Goal: Task Accomplishment & Management: Manage account settings

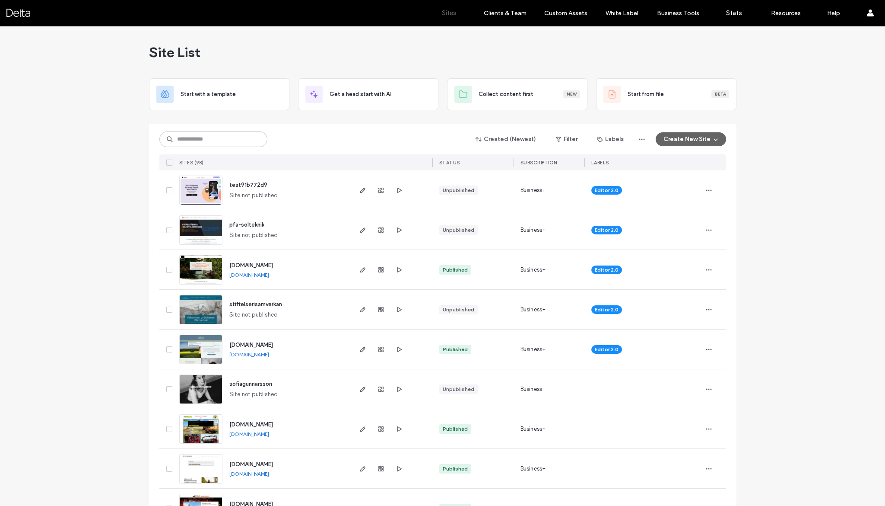
click at [210, 228] on img at bounding box center [201, 245] width 42 height 59
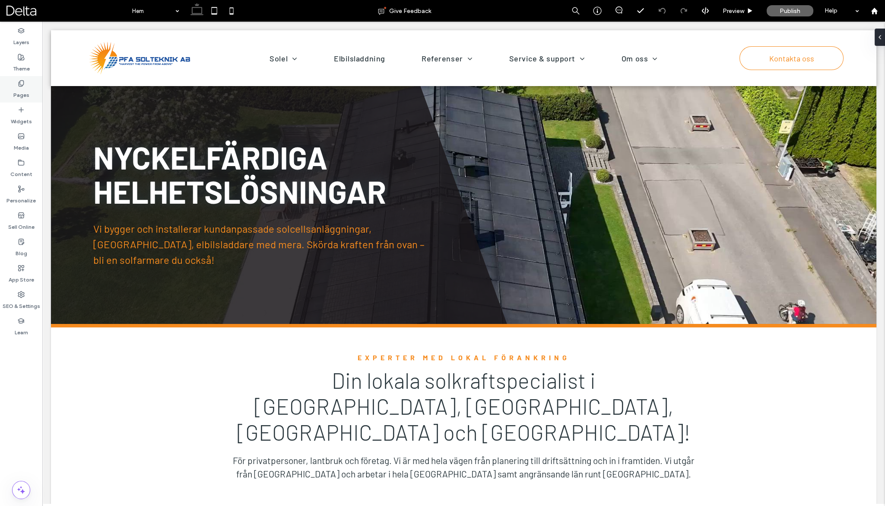
click at [23, 94] on label "Pages" at bounding box center [21, 93] width 16 height 12
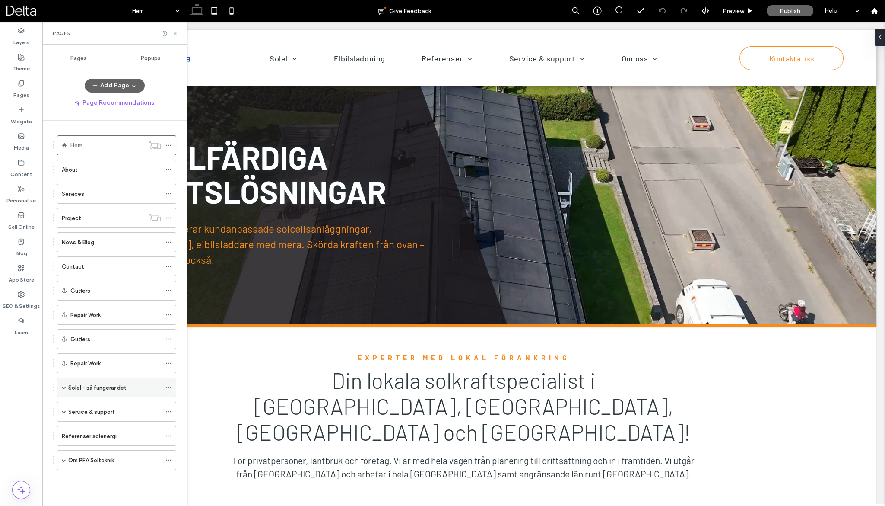
click at [64, 385] on span at bounding box center [64, 387] width 4 height 4
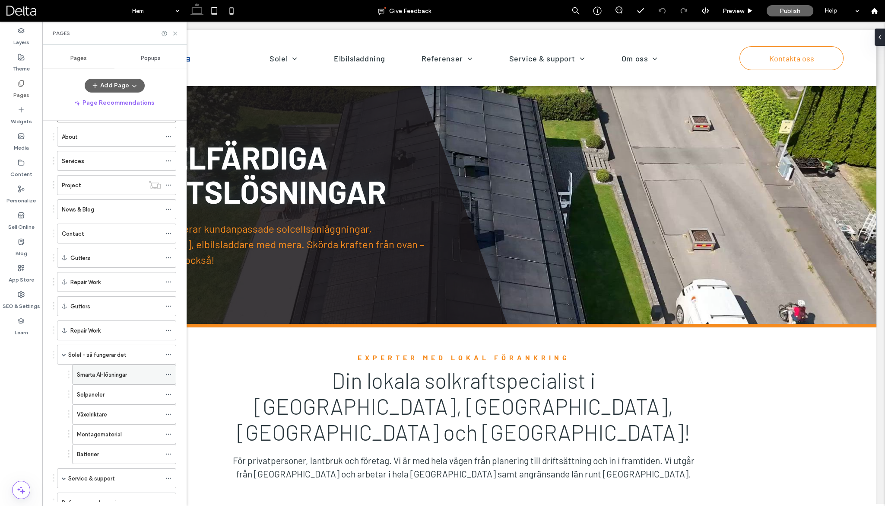
scroll to position [33, 0]
click at [103, 371] on label "Smarta AI-lösningar" at bounding box center [102, 373] width 50 height 15
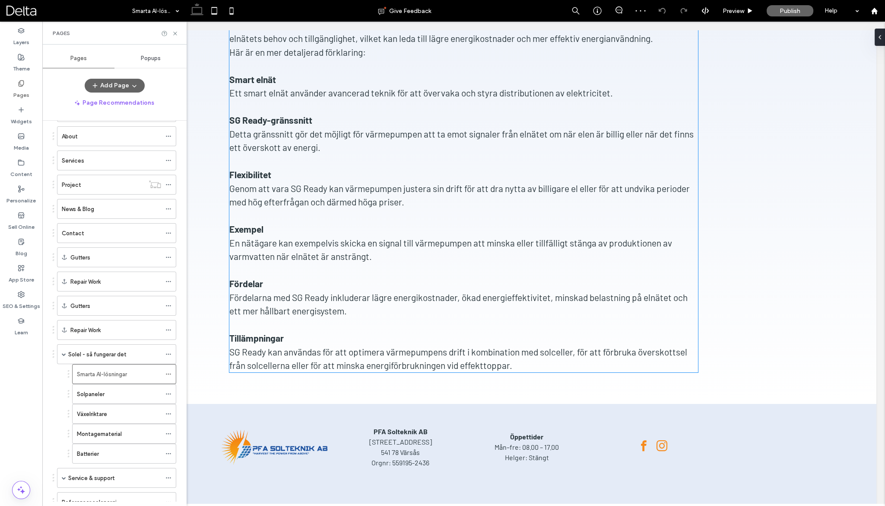
scroll to position [1754, 0]
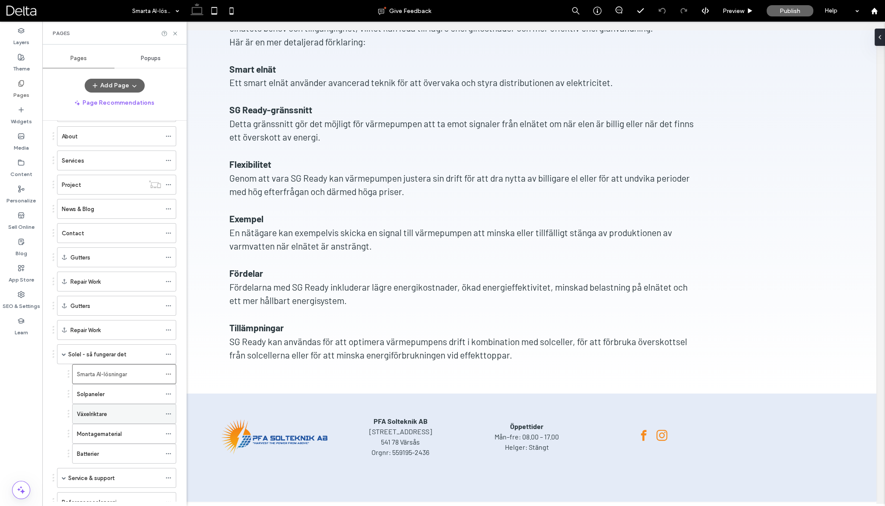
click at [118, 409] on div "Växelriktare" at bounding box center [119, 413] width 84 height 9
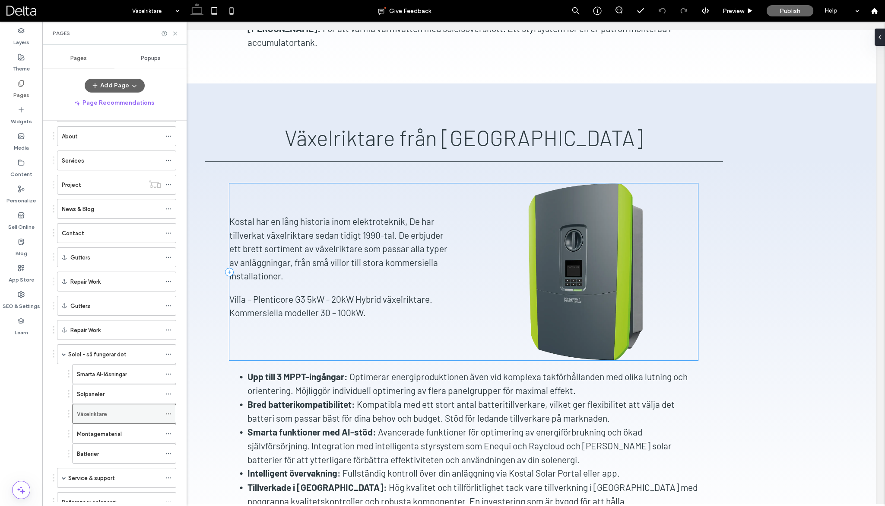
scroll to position [1455, 0]
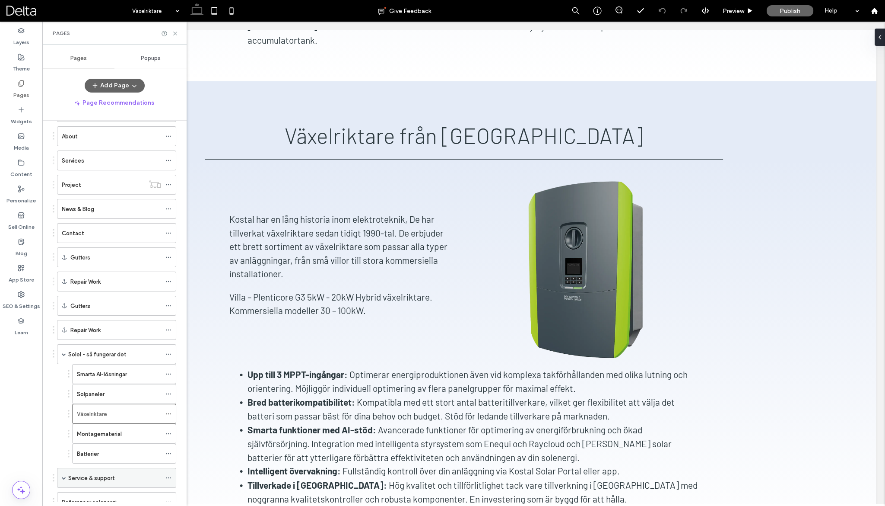
click at [65, 475] on span at bounding box center [64, 477] width 4 height 4
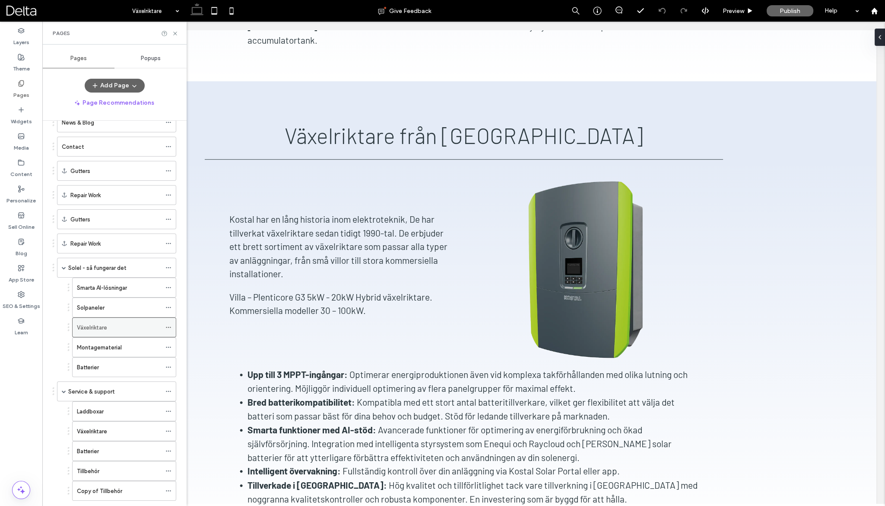
scroll to position [134, 0]
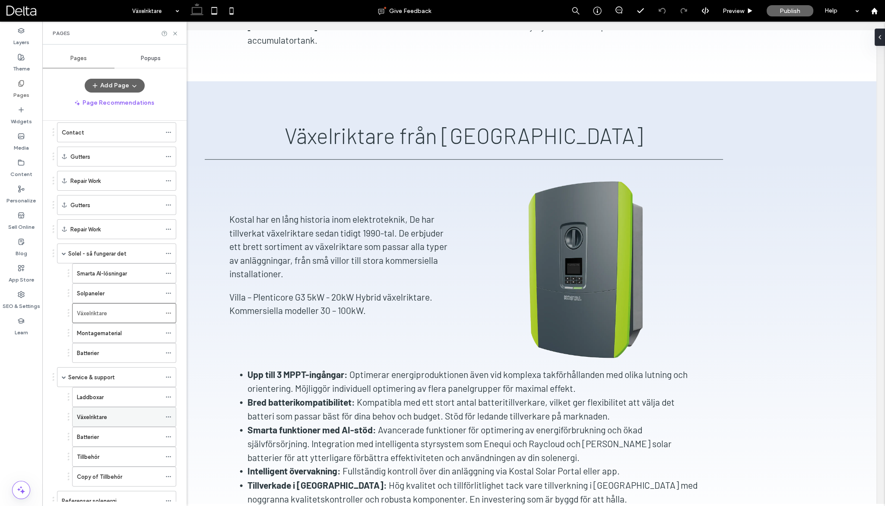
click at [112, 407] on div "Växelriktare" at bounding box center [119, 416] width 84 height 19
click at [178, 35] on div "Pages" at bounding box center [114, 33] width 144 height 23
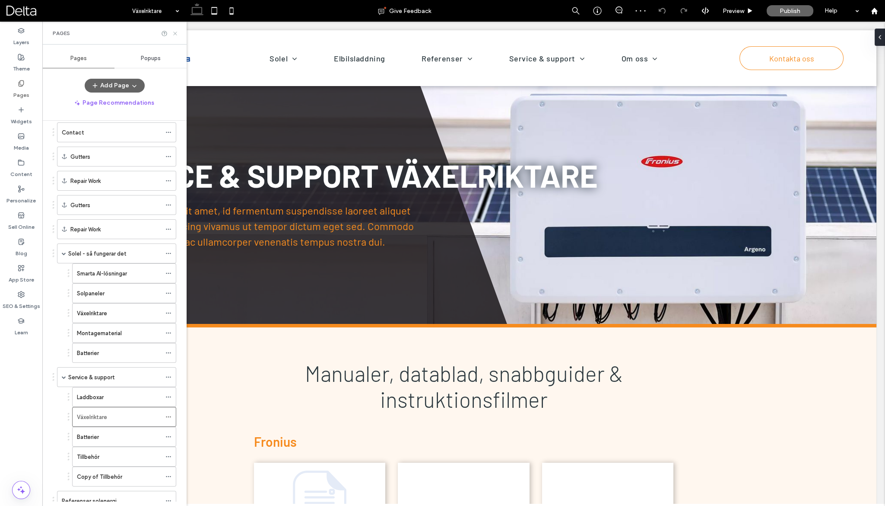
click at [175, 34] on icon at bounding box center [175, 33] width 6 height 6
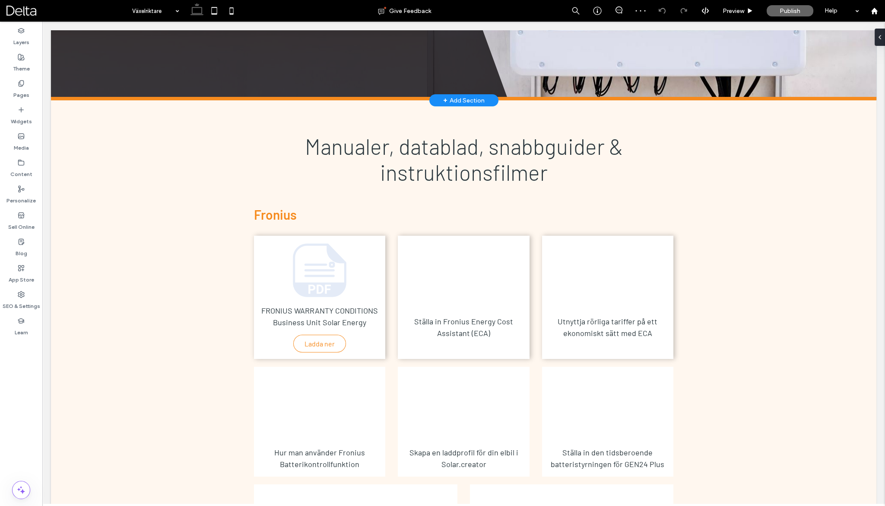
scroll to position [277, 0]
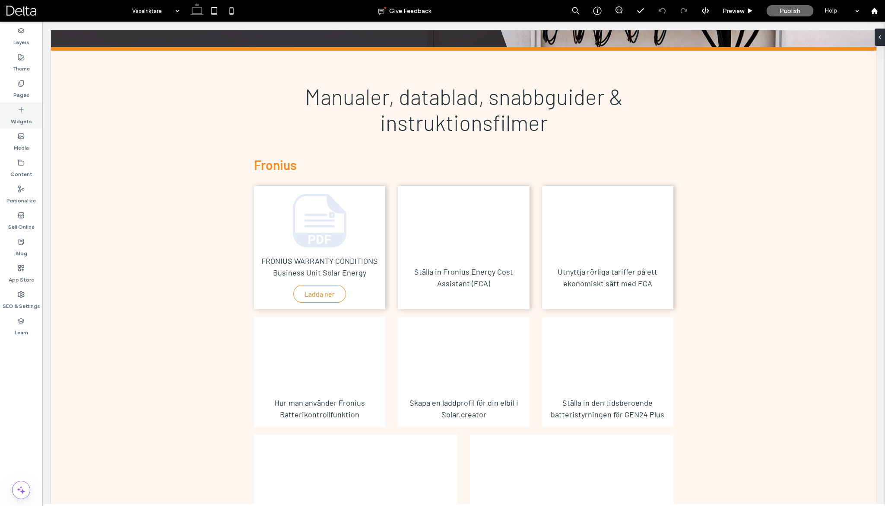
click at [22, 115] on label "Widgets" at bounding box center [21, 119] width 21 height 12
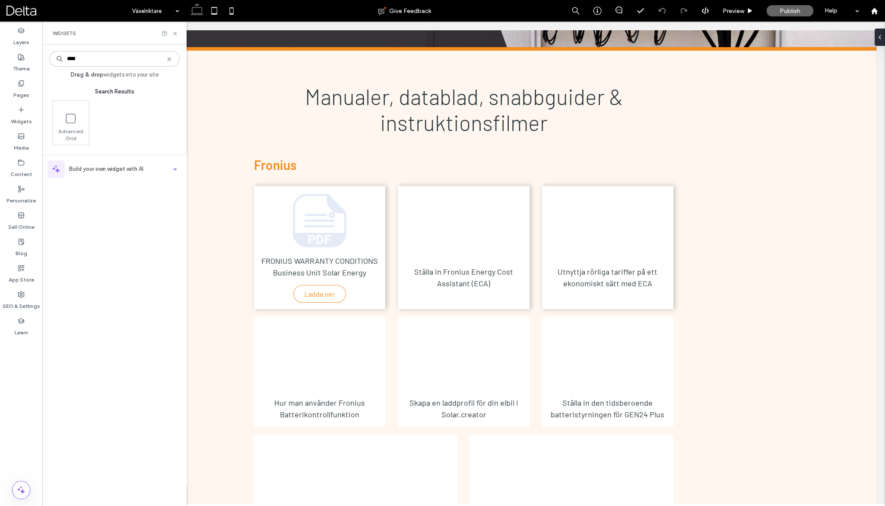
type input "****"
click at [169, 59] on use at bounding box center [169, 59] width 4 height 4
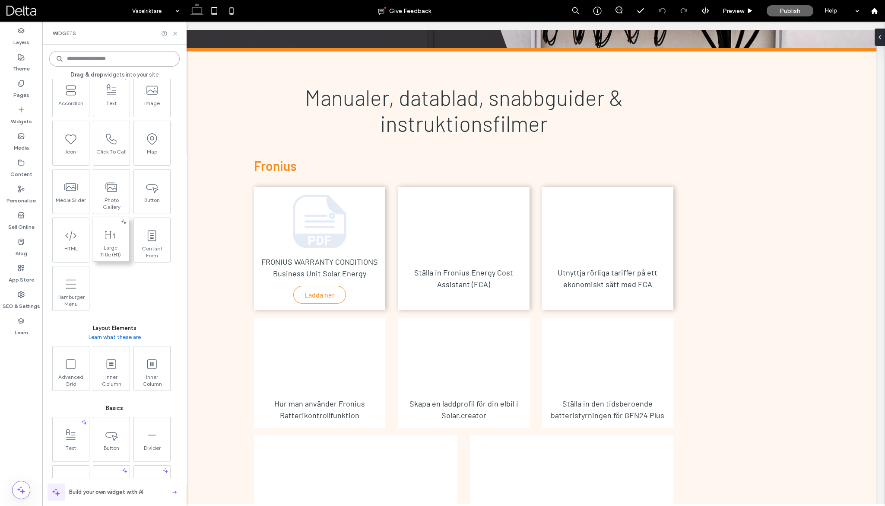
scroll to position [0, 0]
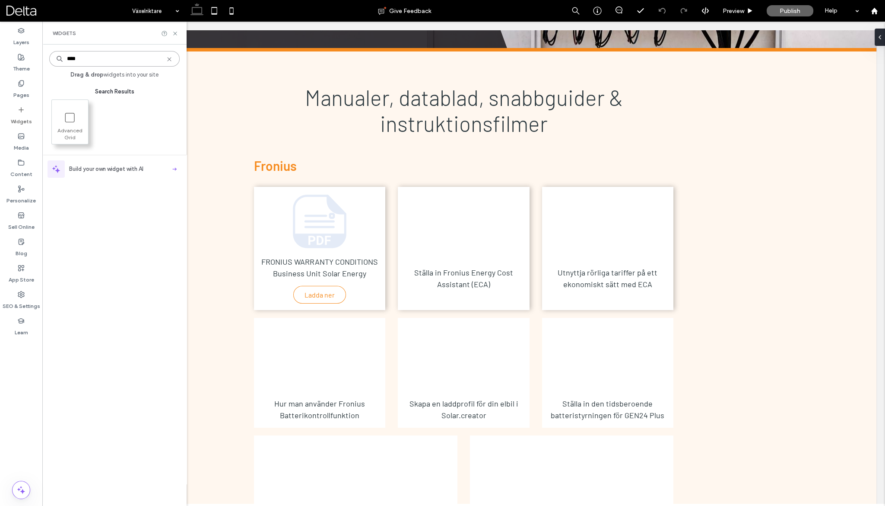
type input "****"
click at [74, 114] on use at bounding box center [70, 117] width 10 height 10
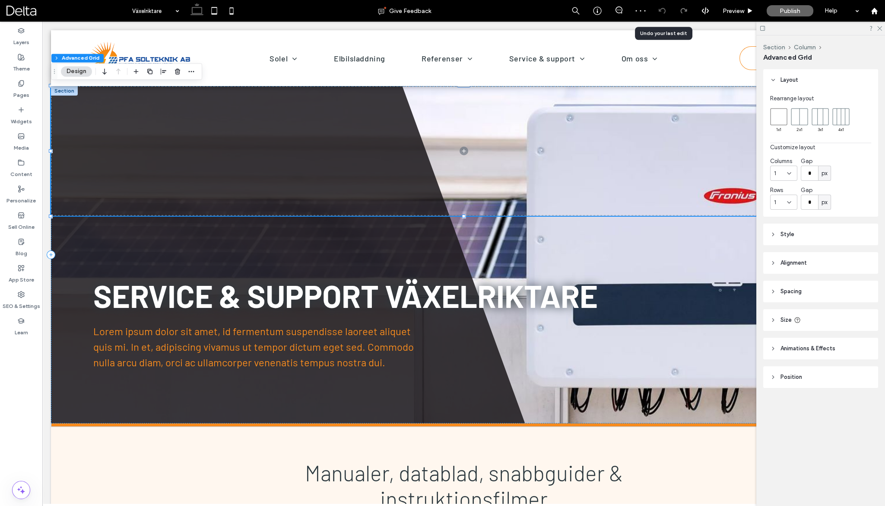
click at [663, 12] on icon at bounding box center [662, 10] width 7 height 7
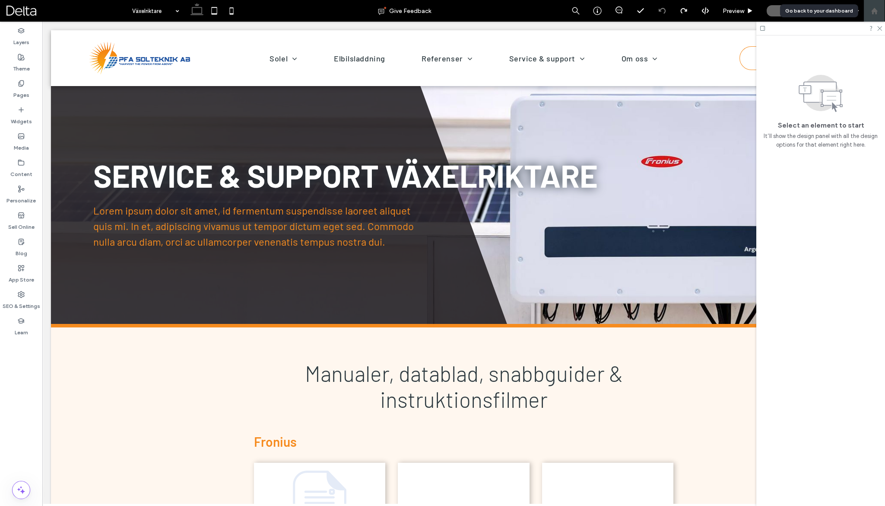
click at [874, 13] on icon at bounding box center [874, 10] width 7 height 7
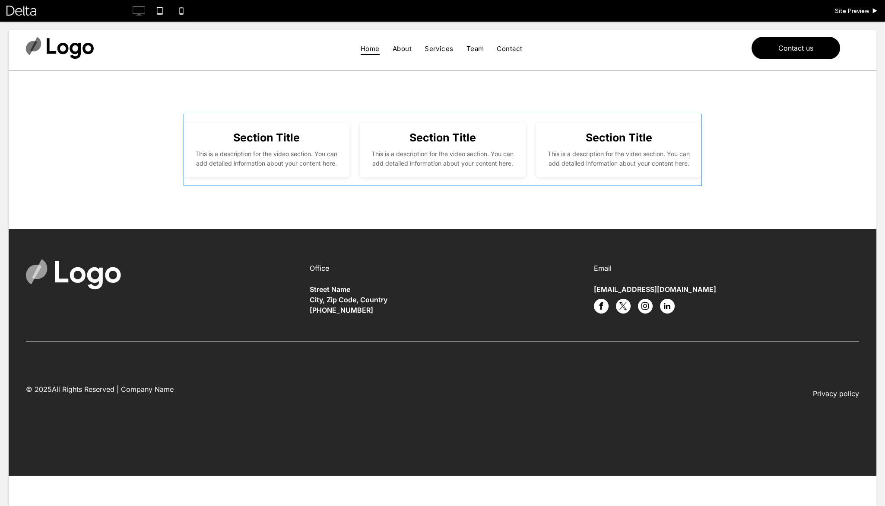
click at [299, 131] on span at bounding box center [443, 150] width 519 height 72
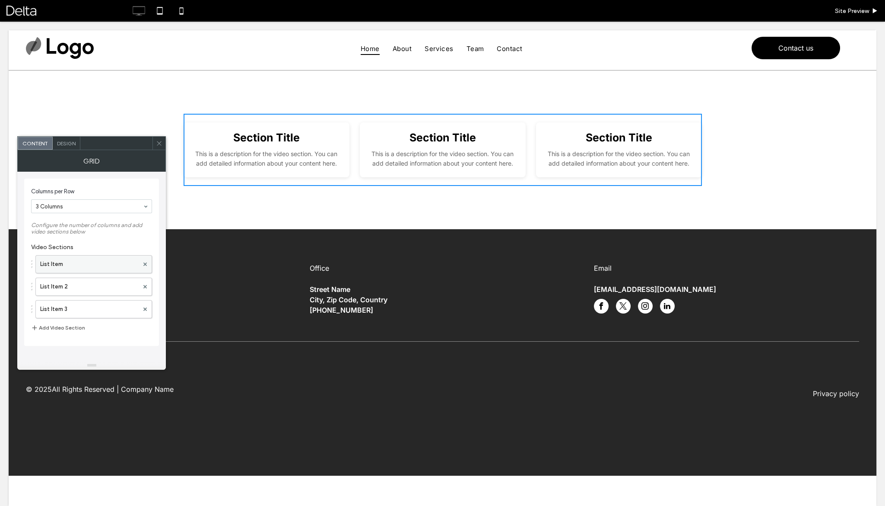
click at [104, 264] on label "List Item" at bounding box center [89, 263] width 99 height 17
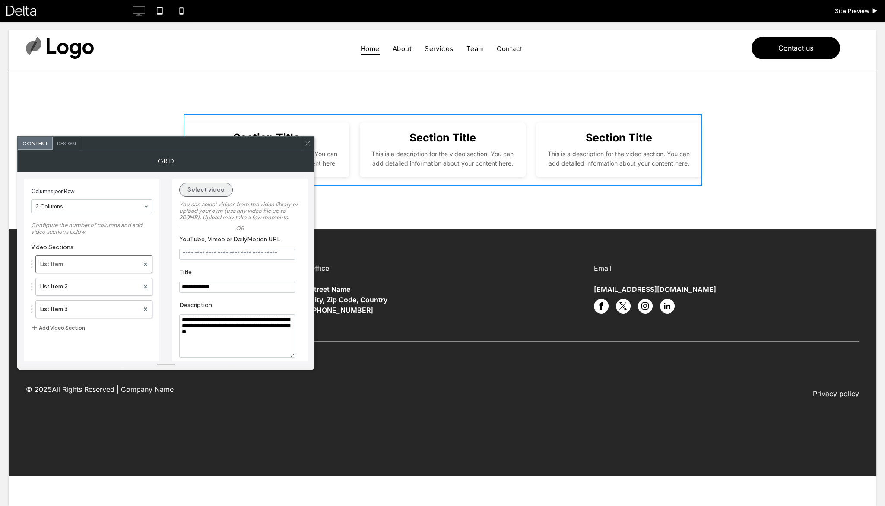
click at [205, 189] on button "Select video" at bounding box center [206, 190] width 54 height 14
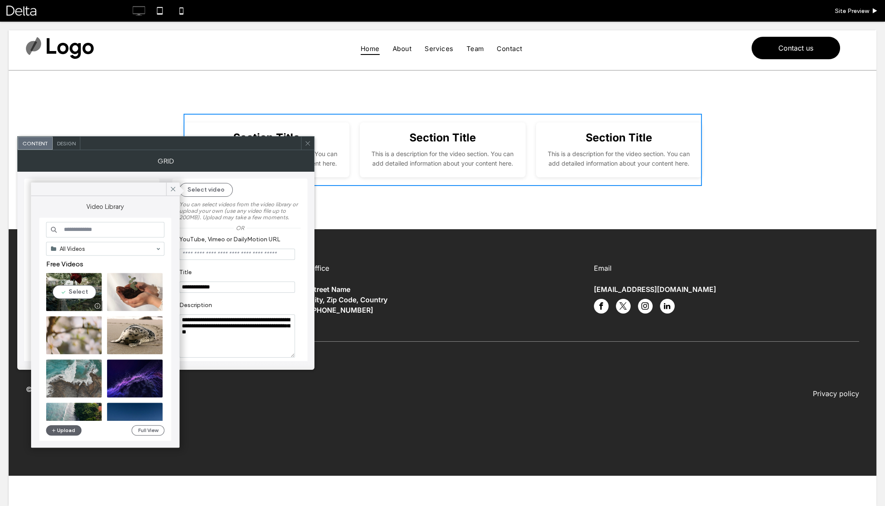
click at [81, 291] on video at bounding box center [74, 292] width 56 height 38
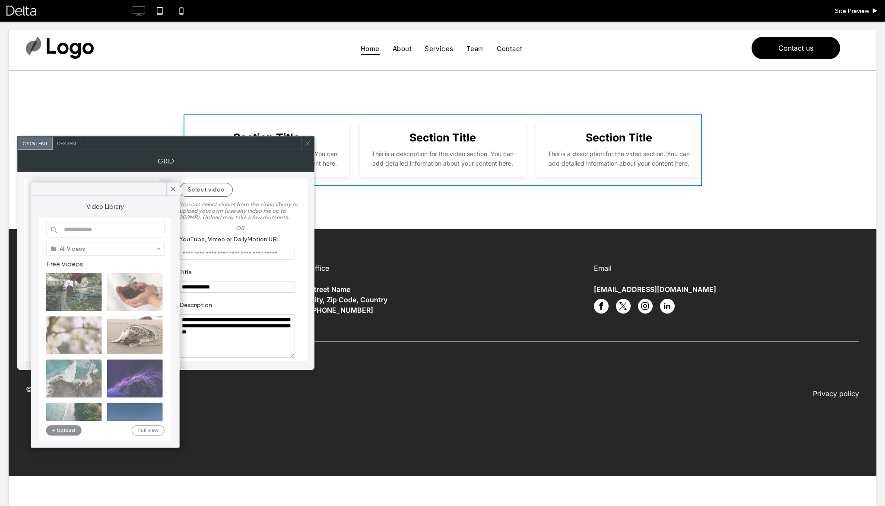
type input "**********"
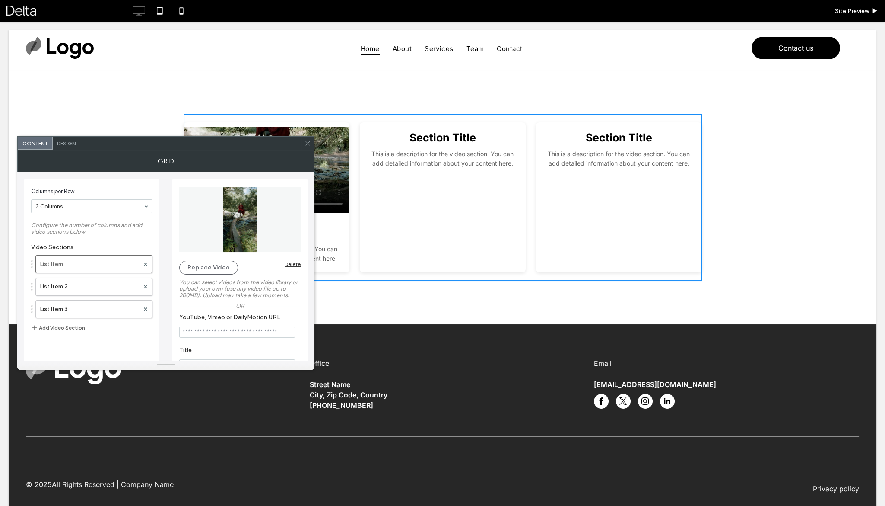
click at [310, 144] on icon at bounding box center [308, 143] width 6 height 6
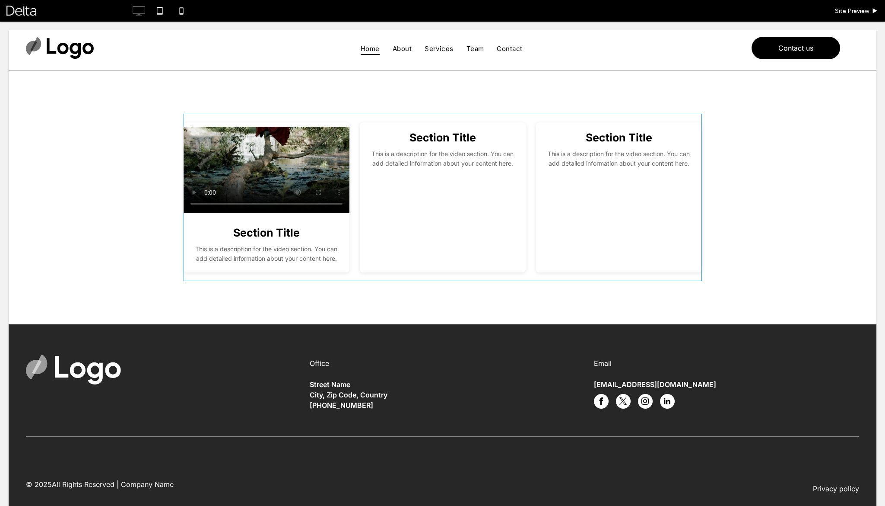
click at [395, 225] on span at bounding box center [443, 197] width 519 height 167
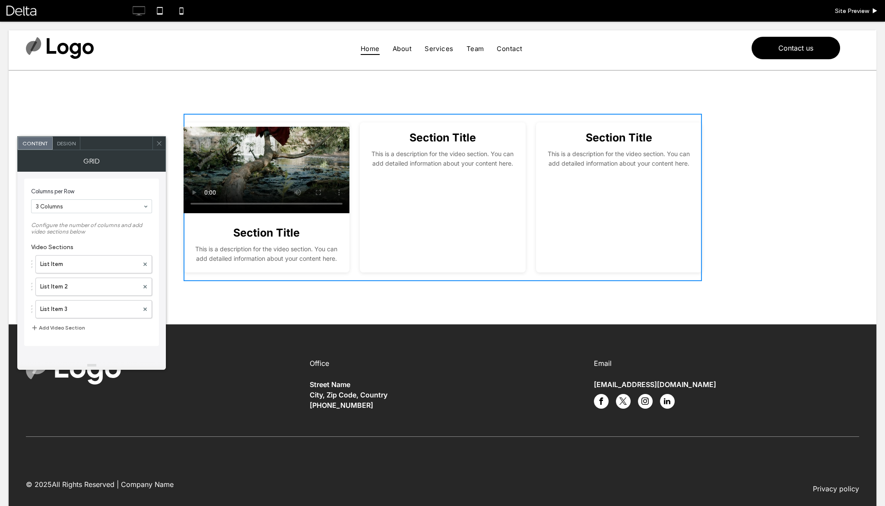
click at [64, 143] on span "Design" at bounding box center [66, 143] width 19 height 6
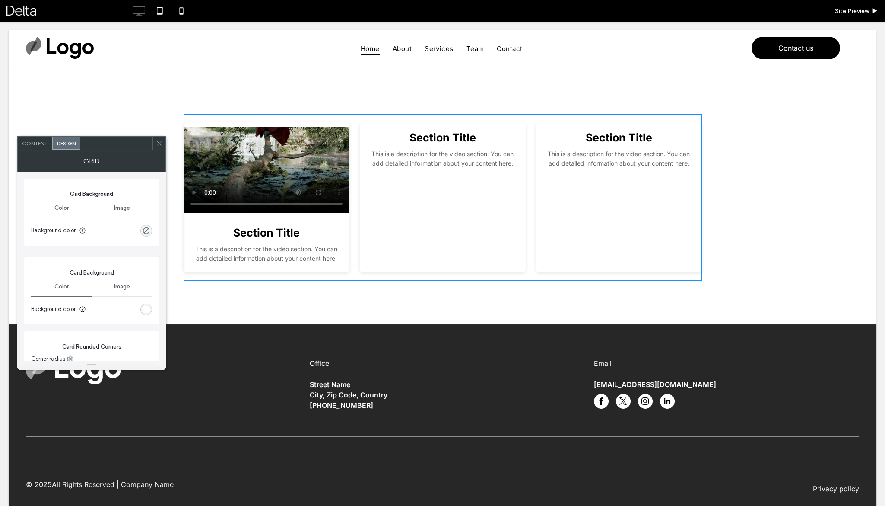
click at [33, 142] on span "Content" at bounding box center [34, 143] width 25 height 6
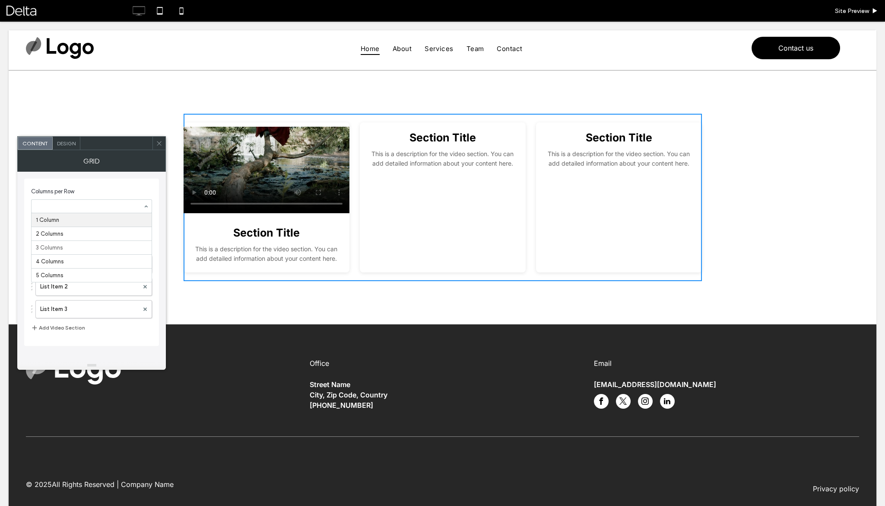
click at [102, 177] on div "Columns per Row 1 Column 2 Columns 3 Columns 4 Columns 5 Columns Configure the …" at bounding box center [91, 261] width 135 height 178
click at [69, 325] on button "Add Video Section" at bounding box center [58, 327] width 54 height 10
click at [69, 325] on label "List Item 4" at bounding box center [89, 331] width 99 height 17
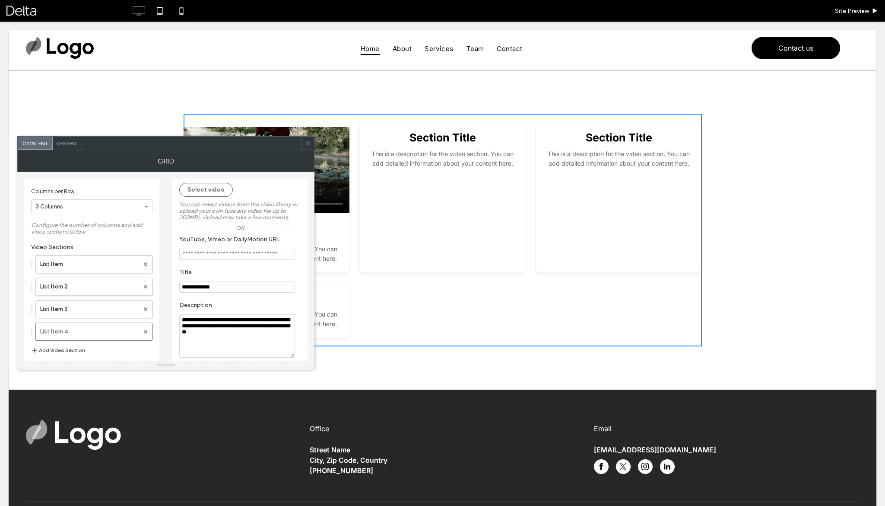
scroll to position [14, 0]
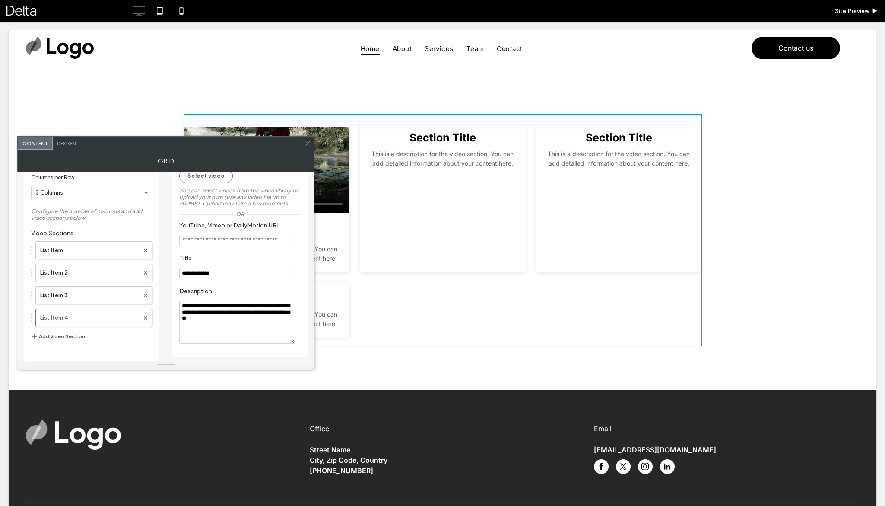
click at [67, 336] on button "Add Video Section" at bounding box center [58, 336] width 54 height 10
click at [65, 356] on button "Add Video Section" at bounding box center [58, 358] width 54 height 10
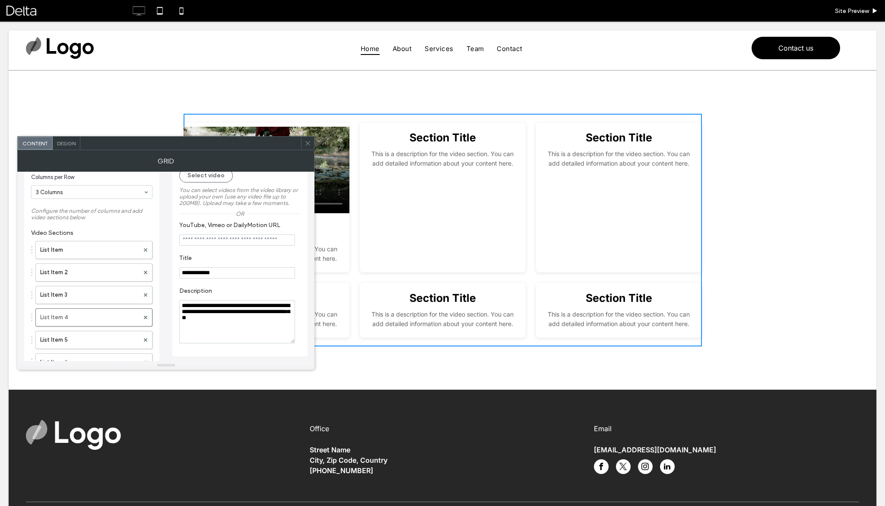
scroll to position [49, 0]
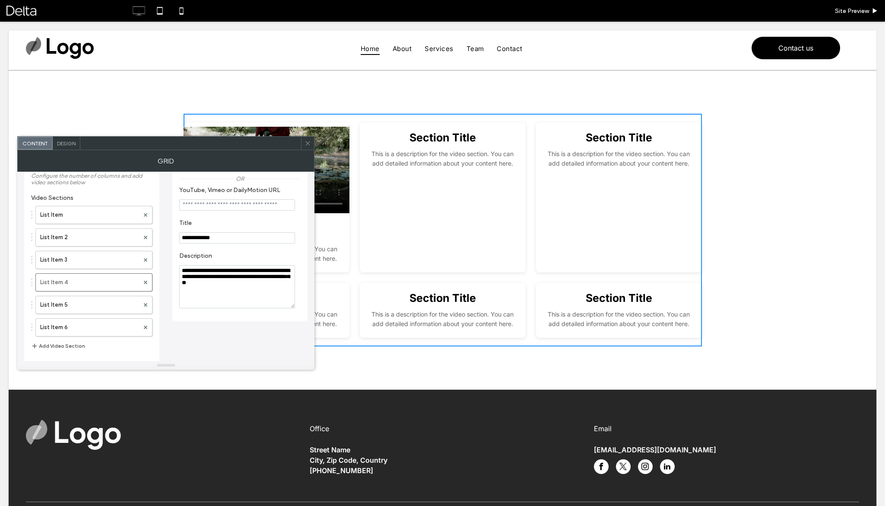
click at [69, 341] on button "Add Video Section" at bounding box center [58, 346] width 54 height 10
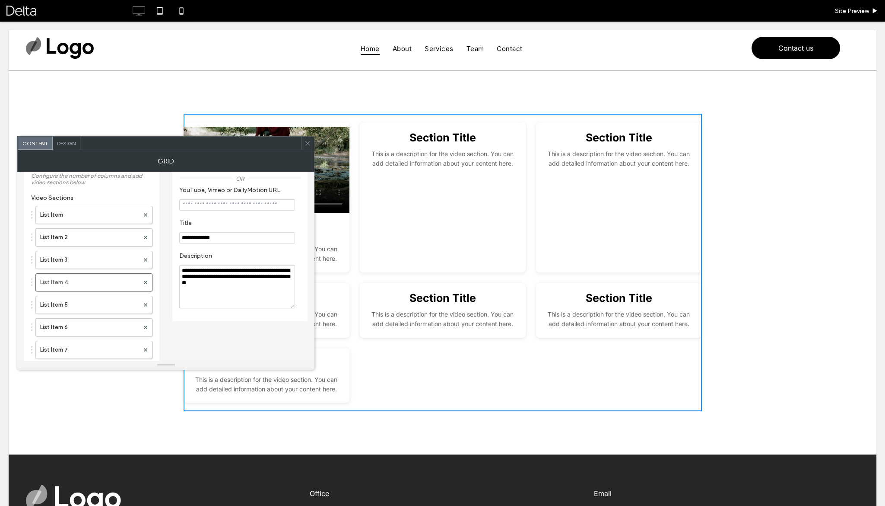
scroll to position [71, 0]
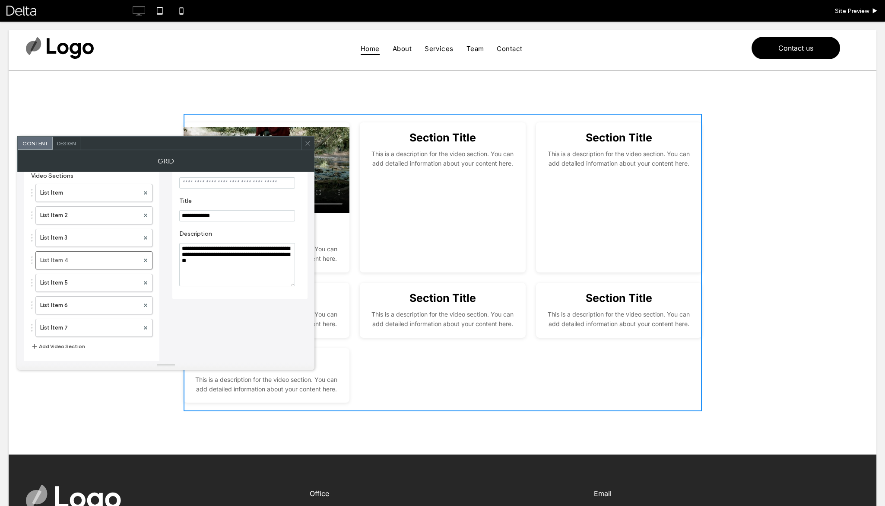
click at [69, 342] on button "Add Video Section" at bounding box center [58, 346] width 54 height 10
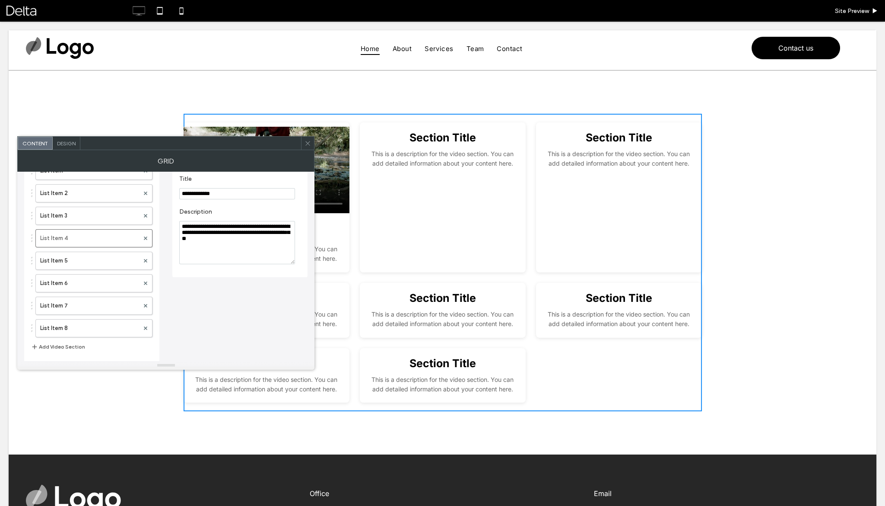
click at [69, 347] on button "Add Video Section" at bounding box center [58, 346] width 54 height 10
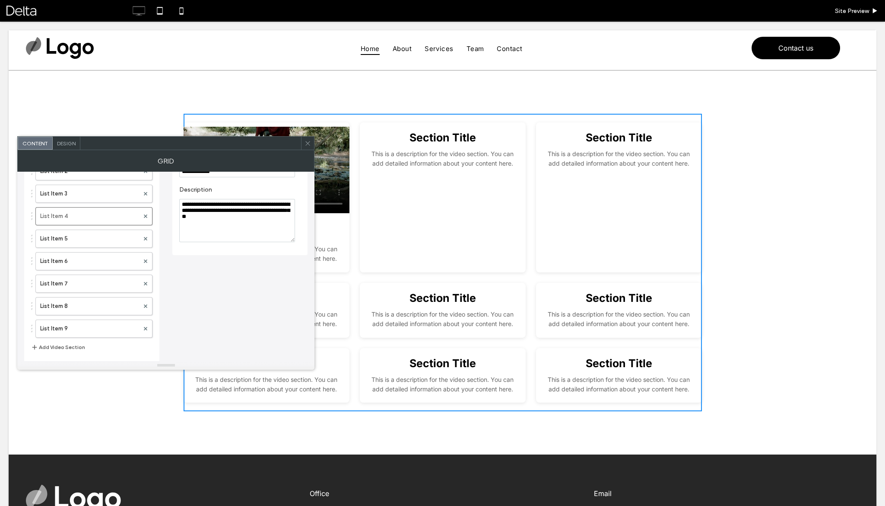
click at [74, 344] on button "Add Video Section" at bounding box center [58, 347] width 54 height 10
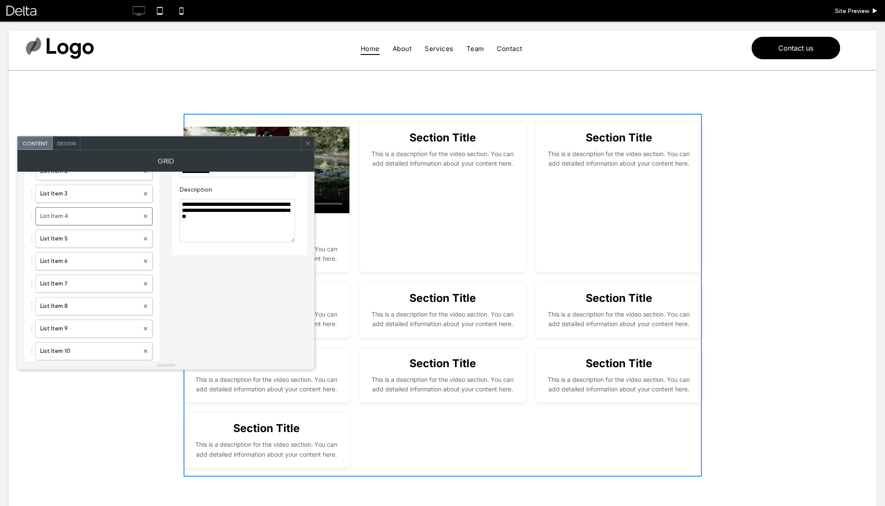
click at [304, 144] on div at bounding box center [307, 143] width 13 height 13
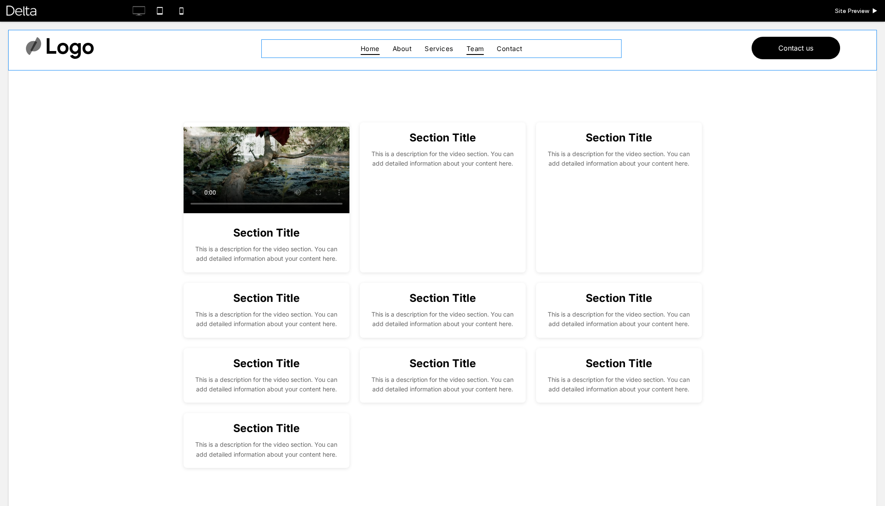
click at [481, 48] on span "Team" at bounding box center [476, 48] width 18 height 13
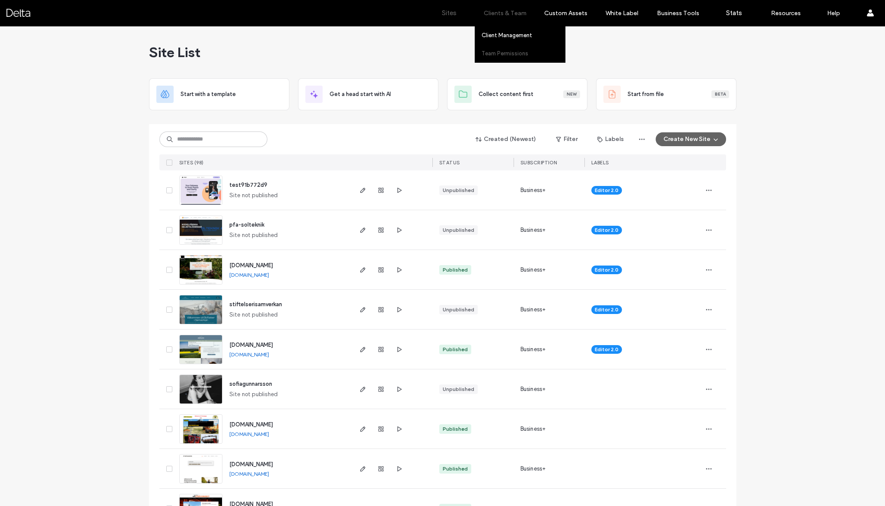
click at [512, 54] on label "Team Permissions" at bounding box center [505, 53] width 47 height 6
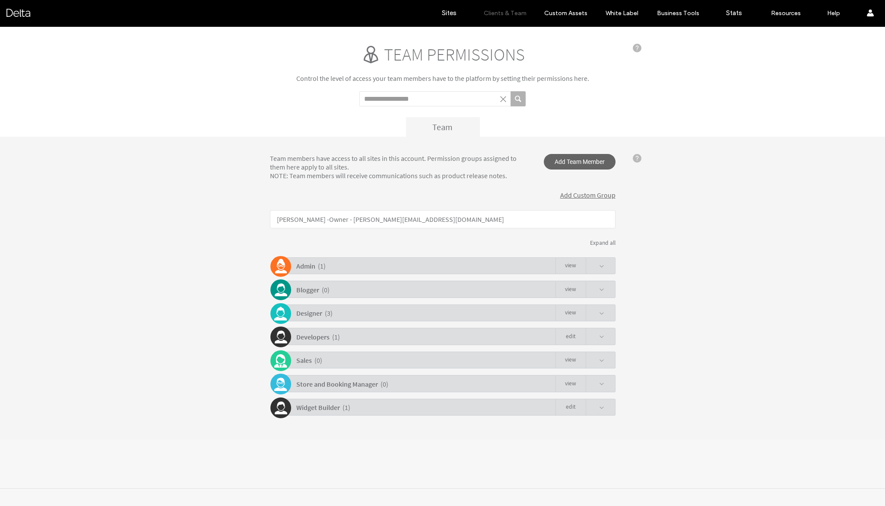
click at [487, 271] on div "Admin ( 1 ) view" at bounding box center [444, 265] width 341 height 17
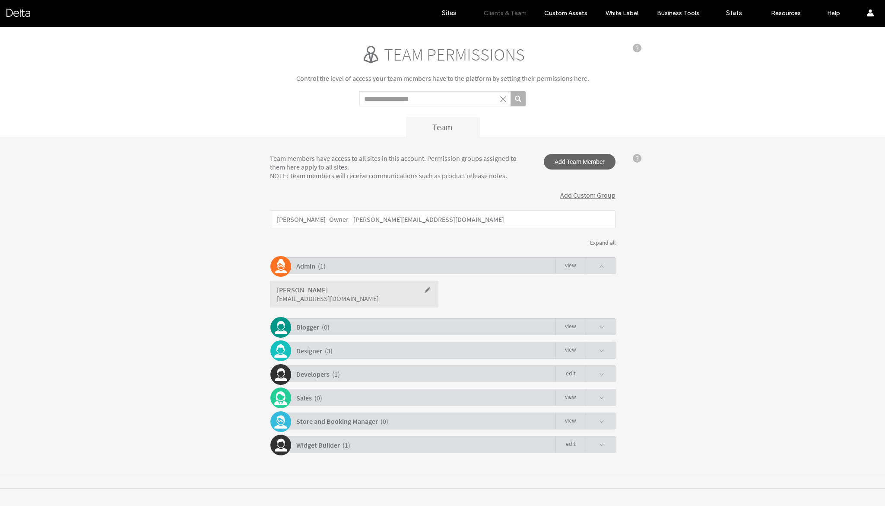
click at [487, 270] on div "Admin ( 1 ) view" at bounding box center [444, 265] width 341 height 17
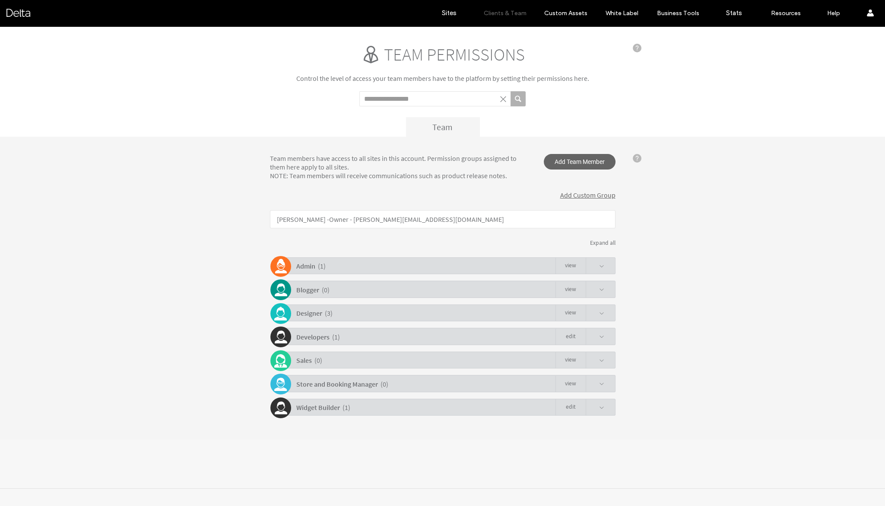
click at [474, 309] on div "Designer ( 3 ) view" at bounding box center [444, 312] width 341 height 17
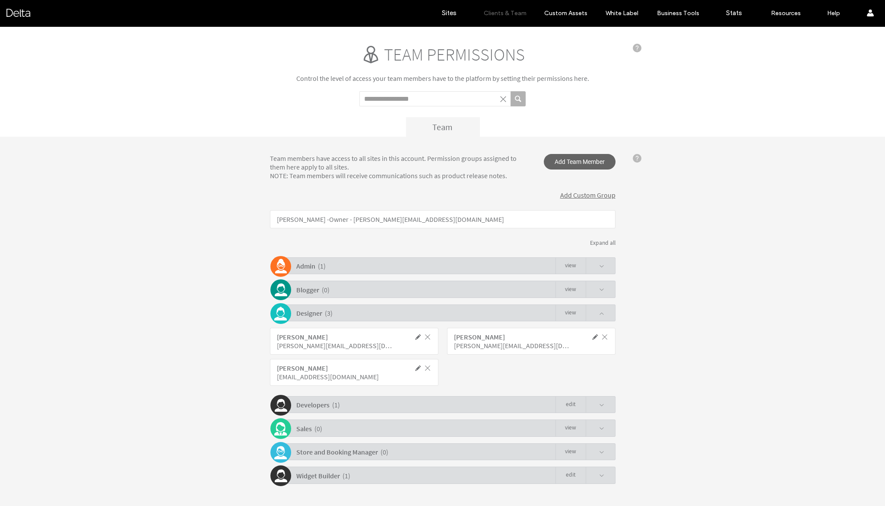
click at [416, 364] on span at bounding box center [418, 368] width 8 height 8
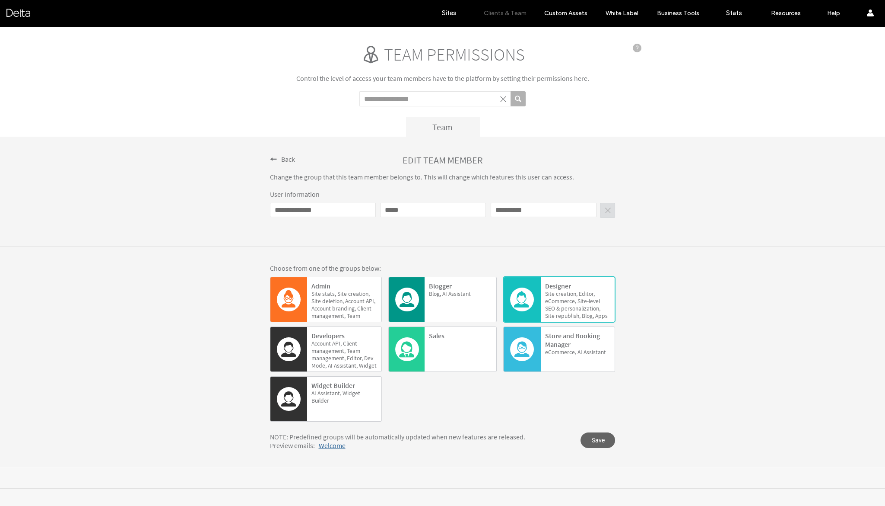
click at [368, 389] on div "AI Assistant, Widget Builder" at bounding box center [344, 404] width 65 height 30
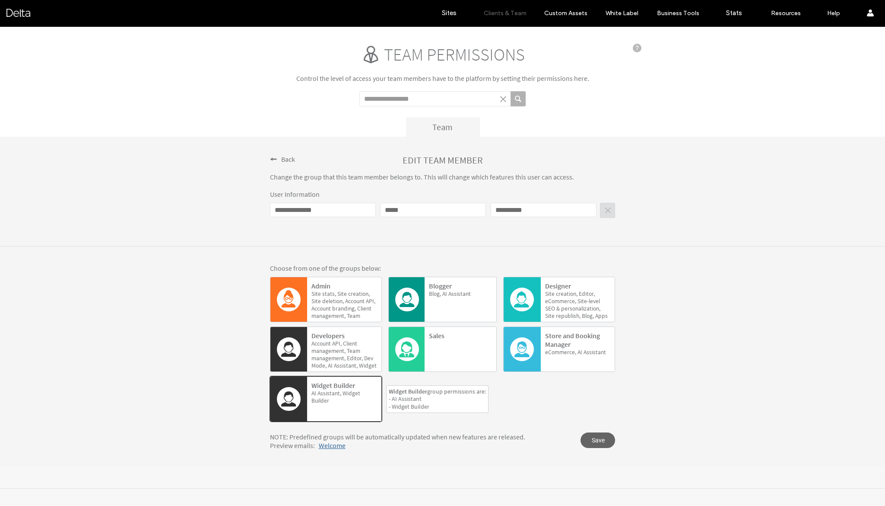
click at [368, 389] on div "AI Assistant, Widget Builder" at bounding box center [344, 404] width 65 height 30
click at [353, 362] on span "Assistant," at bounding box center [346, 365] width 24 height 7
click at [573, 296] on span "creation," at bounding box center [567, 293] width 22 height 7
